Goal: Transaction & Acquisition: Purchase product/service

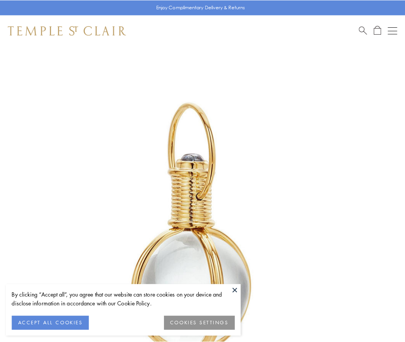
scroll to position [201, 0]
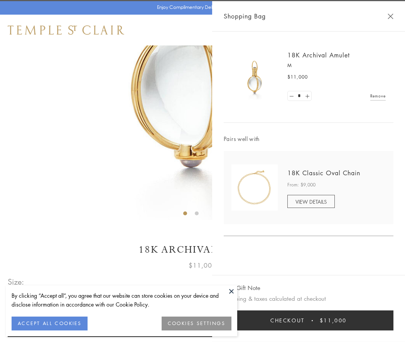
click at [309, 321] on button "Checkout $11,000" at bounding box center [309, 321] width 170 height 20
